Goal: Transaction & Acquisition: Purchase product/service

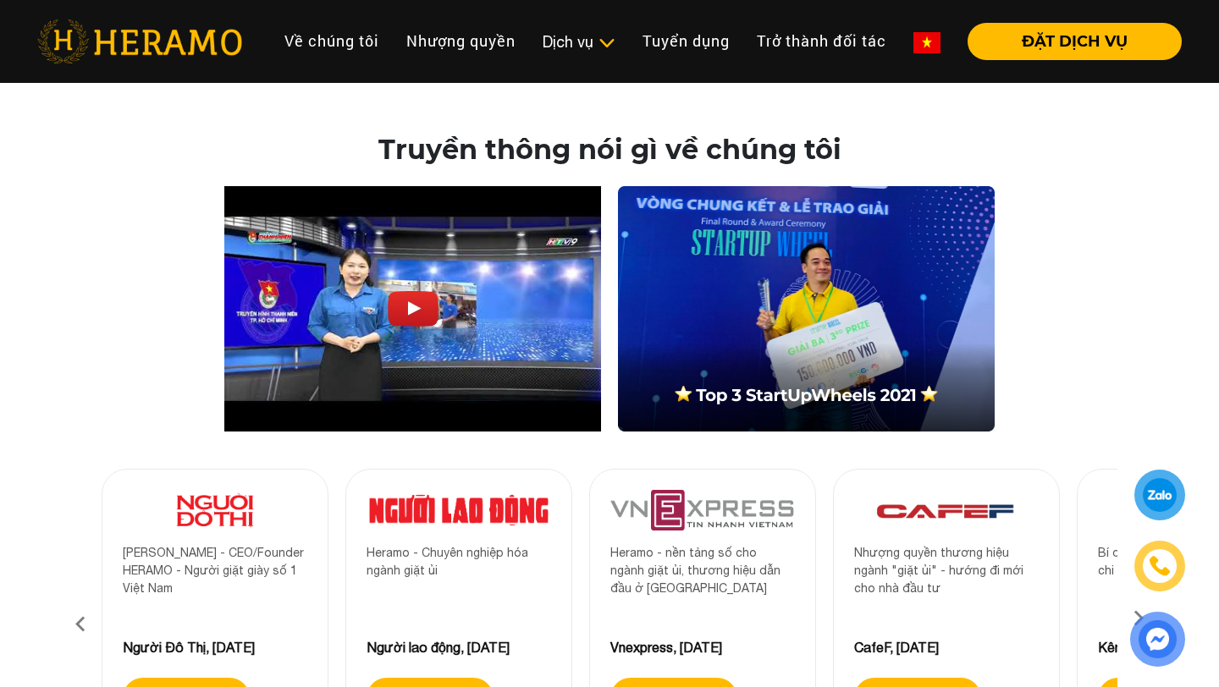
scroll to position [1184, 0]
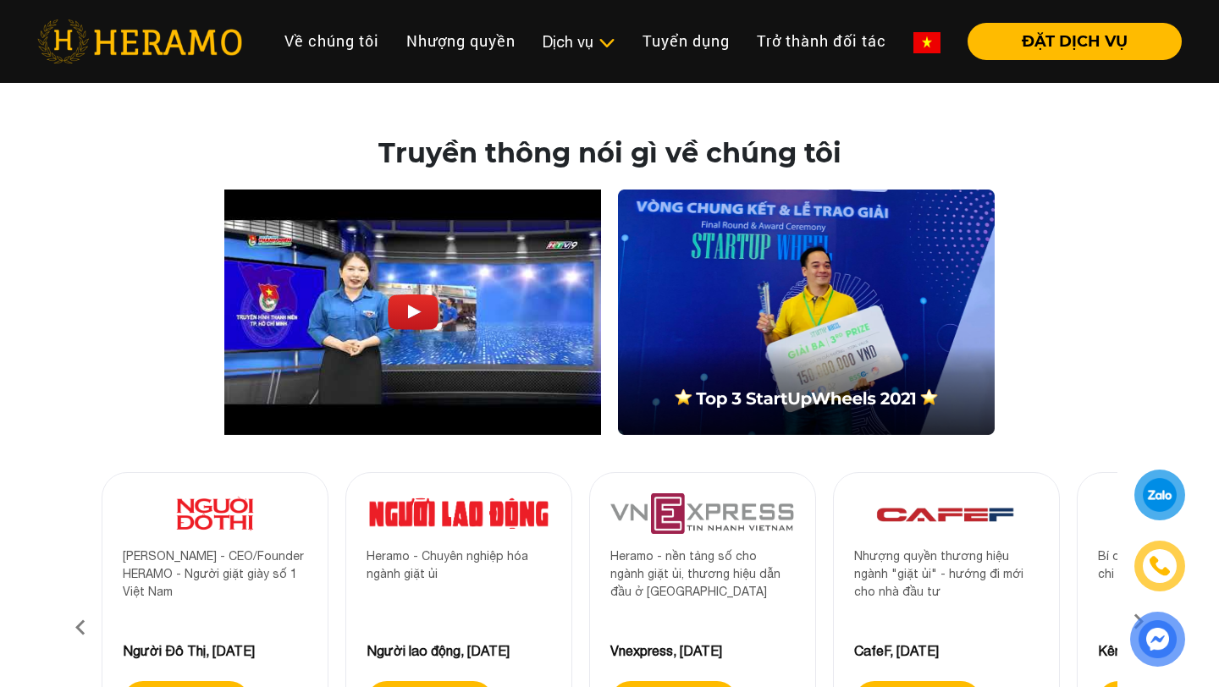
click at [755, 379] on img at bounding box center [806, 312] width 377 height 245
click at [785, 267] on img at bounding box center [806, 312] width 377 height 245
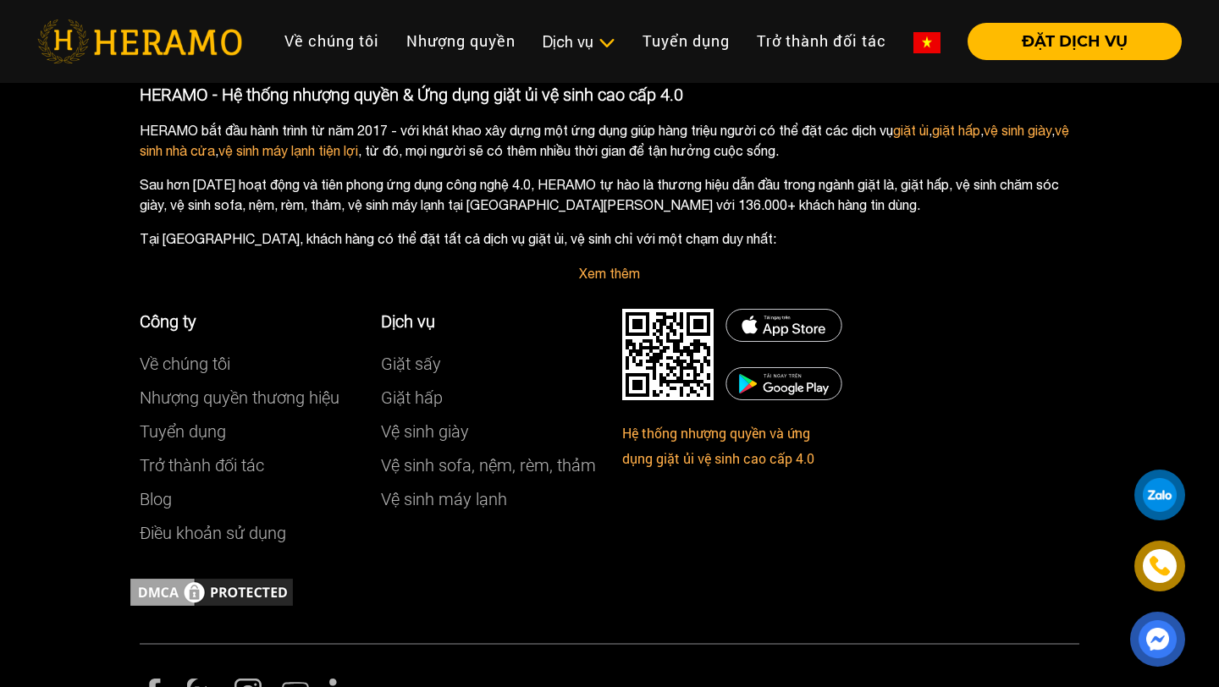
scroll to position [2617, 0]
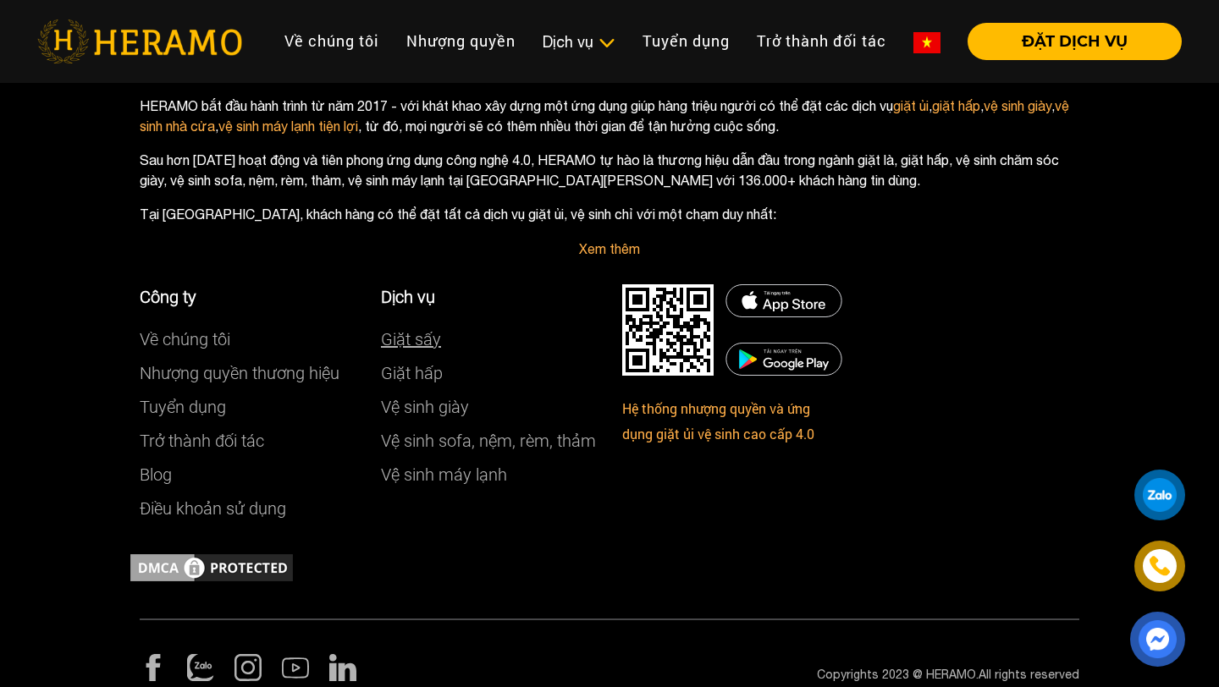
click at [427, 329] on link "Giặt sấy" at bounding box center [411, 339] width 60 height 20
click at [403, 329] on link "Giặt sấy" at bounding box center [411, 339] width 60 height 20
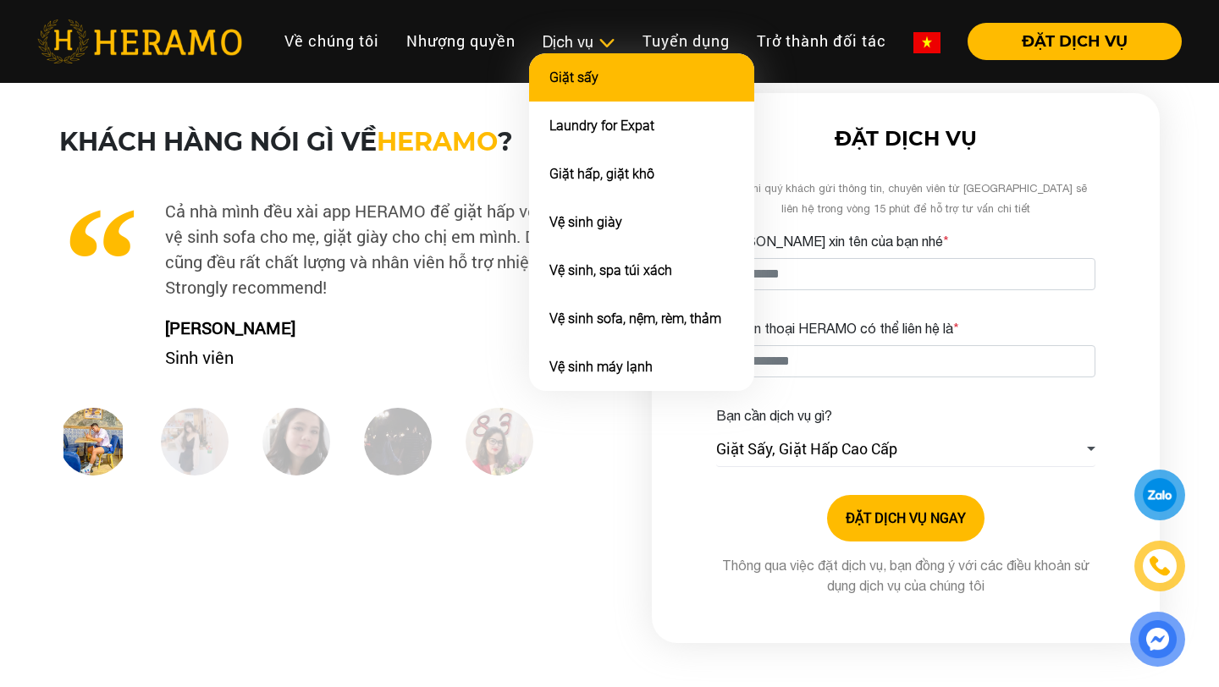
click at [592, 83] on link "Giặt sấy" at bounding box center [573, 77] width 49 height 16
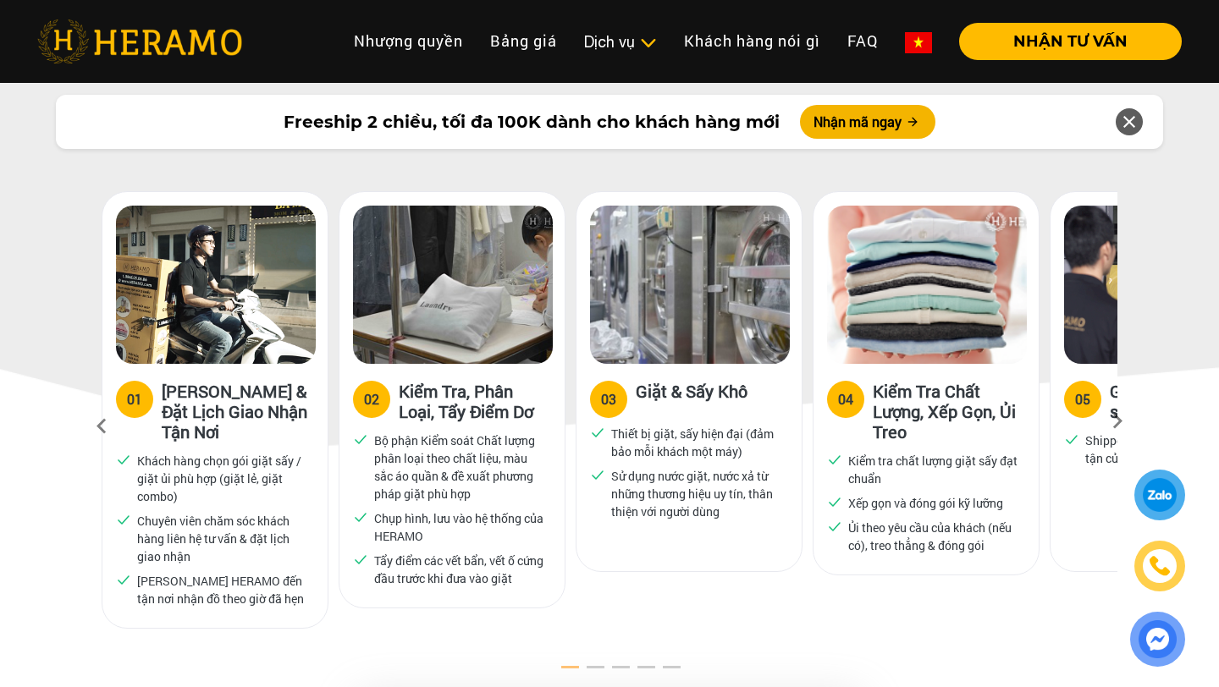
scroll to position [865, 0]
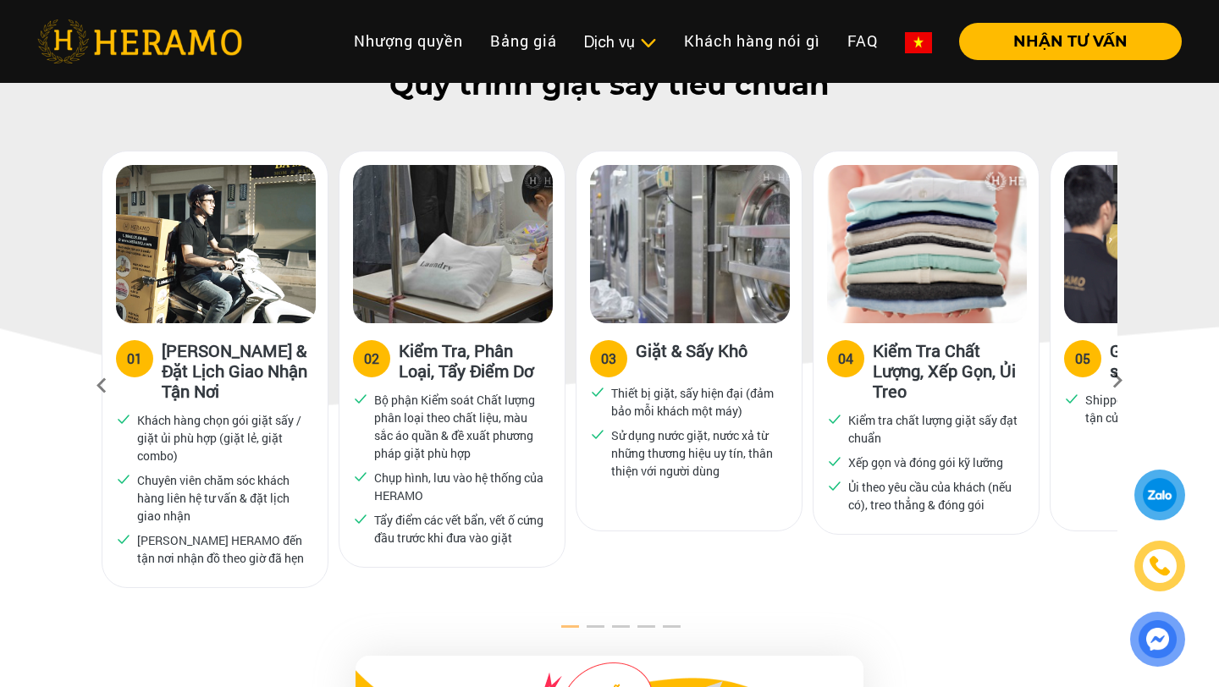
click at [1116, 381] on icon at bounding box center [1117, 386] width 30 height 11
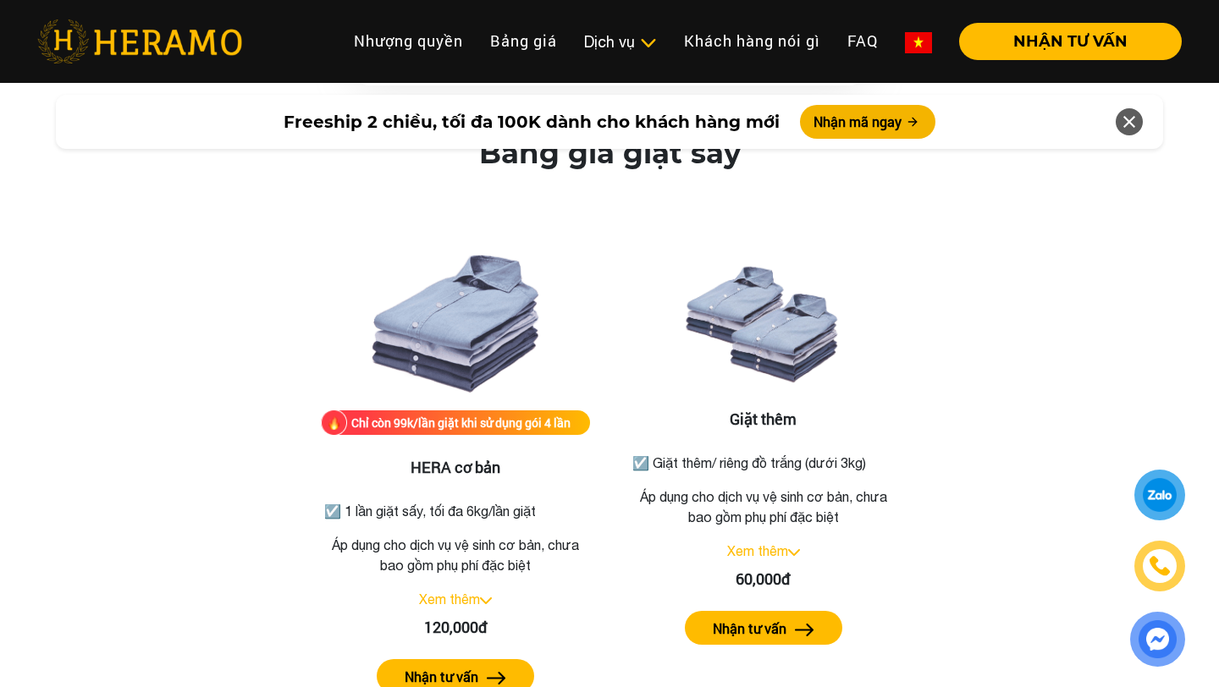
scroll to position [2109, 0]
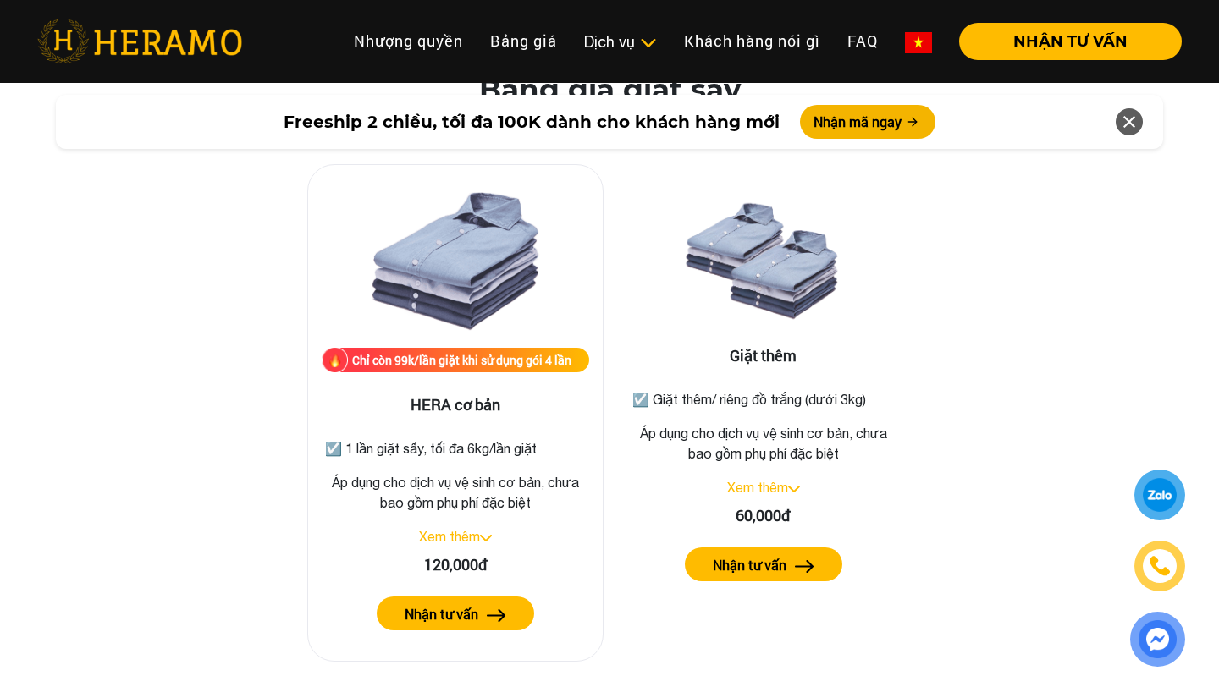
click at [485, 535] on img at bounding box center [486, 538] width 12 height 7
click at [477, 535] on img at bounding box center [480, 538] width 12 height 7
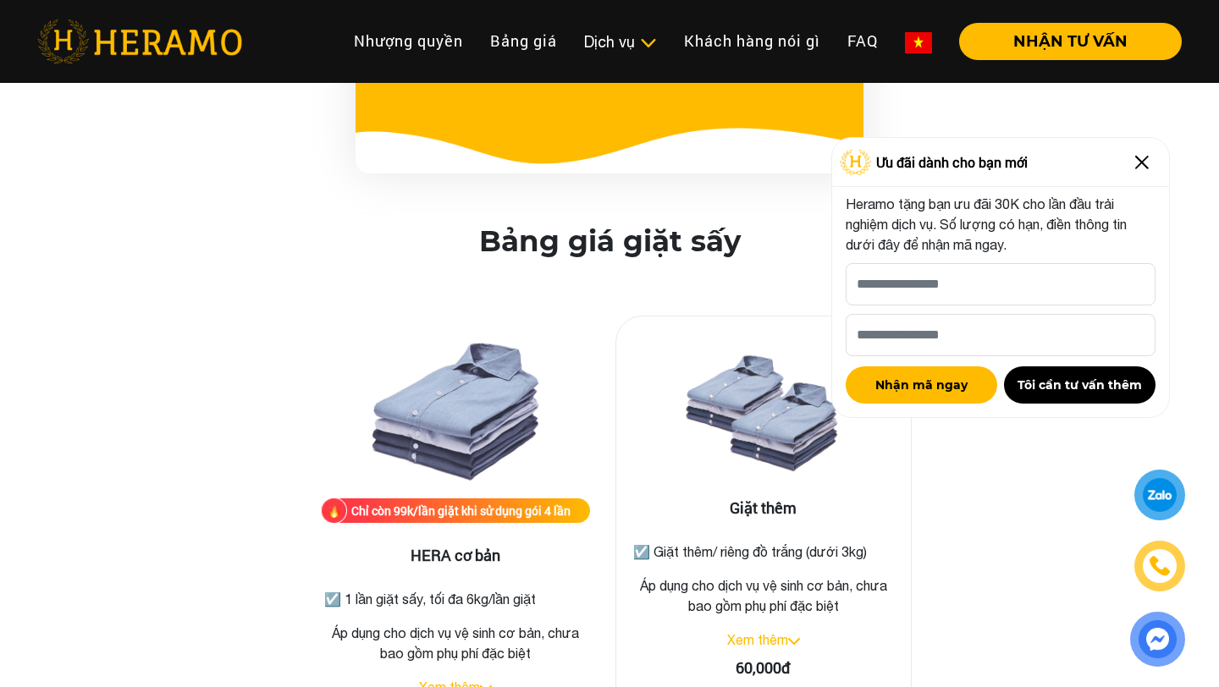
scroll to position [1956, 0]
click at [1143, 158] on img at bounding box center [1141, 162] width 27 height 27
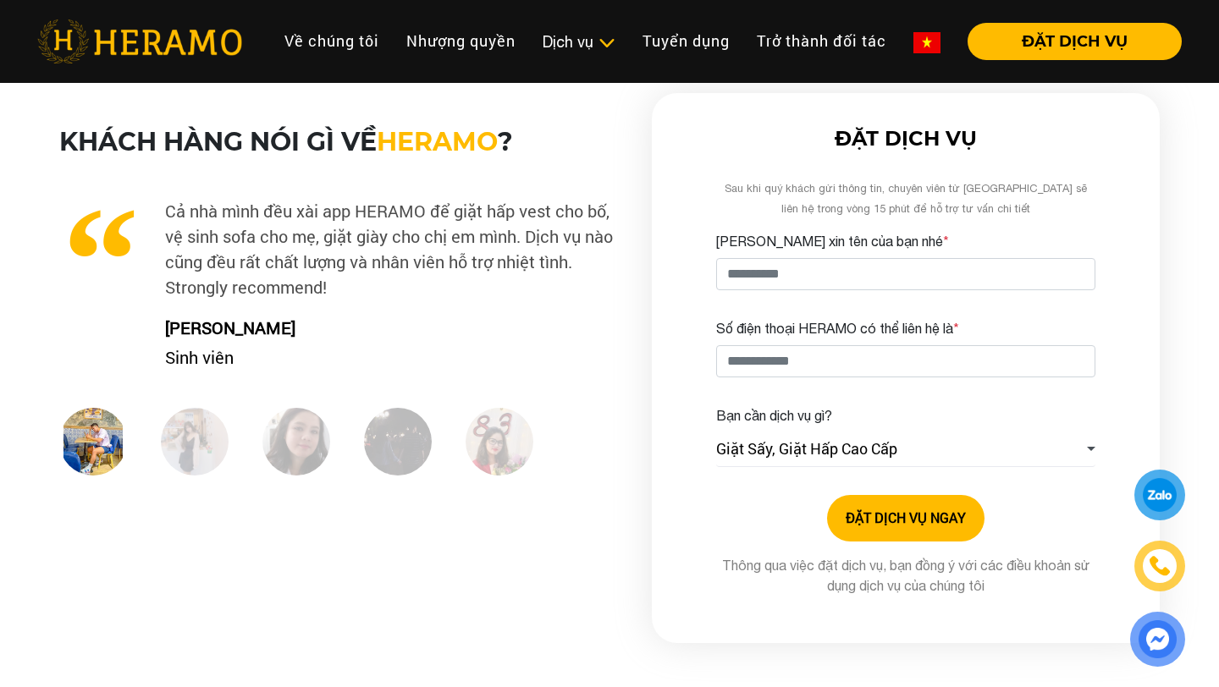
scroll to position [2617, 0]
